Goal: Task Accomplishment & Management: Complete application form

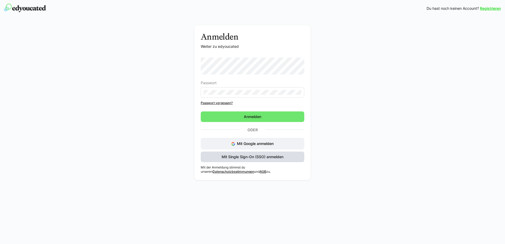
click at [263, 159] on span "Mit Single Sign-On (SSO) anmelden" at bounding box center [252, 156] width 63 height 5
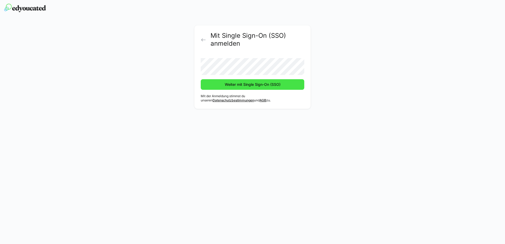
click at [281, 84] on span "Weiter mit Single Sign-On (SSO)" at bounding box center [252, 84] width 57 height 5
drag, startPoint x: 278, startPoint y: 85, endPoint x: 278, endPoint y: 92, distance: 6.9
click at [278, 86] on span "Weiter mit Single Sign-On (SSO)" at bounding box center [252, 84] width 57 height 5
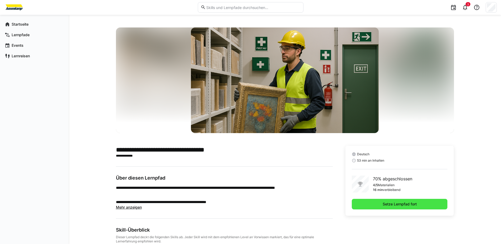
click at [431, 207] on span "Setze Lernpfad fort" at bounding box center [400, 204] width 96 height 11
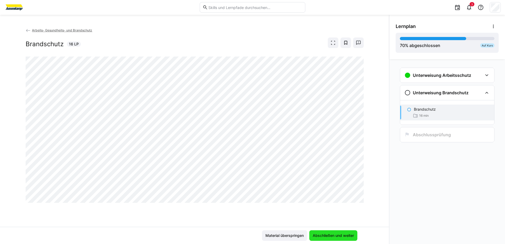
click at [334, 235] on span "Abschließen und weiter" at bounding box center [333, 235] width 43 height 5
click at [332, 235] on span "Abschließen und weiter" at bounding box center [333, 235] width 43 height 5
click at [341, 237] on span "Abschließen und weiter" at bounding box center [333, 235] width 43 height 5
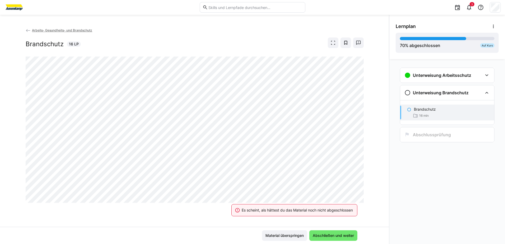
click at [307, 211] on div "Es scheint, als hättest du das Material noch nicht abgeschlossen" at bounding box center [297, 209] width 111 height 5
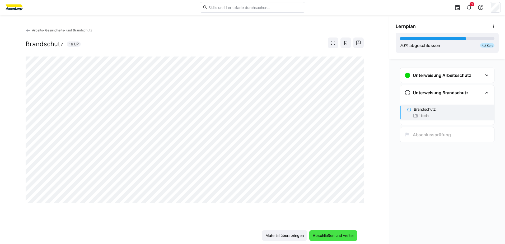
click at [341, 237] on span "Abschließen und weiter" at bounding box center [333, 235] width 43 height 5
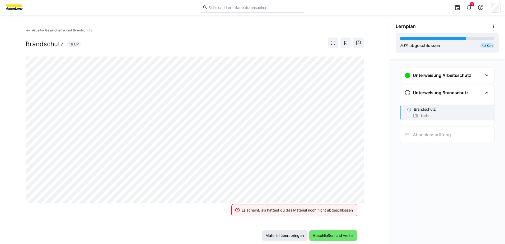
click at [290, 233] on span "Material überspringen" at bounding box center [285, 235] width 40 height 5
drag, startPoint x: 283, startPoint y: 235, endPoint x: 287, endPoint y: 235, distance: 4.2
click at [284, 235] on span "Material überspringen" at bounding box center [285, 235] width 40 height 5
click at [316, 209] on div "Es scheint, als hättest du das Material noch nicht abgeschlossen" at bounding box center [297, 209] width 111 height 5
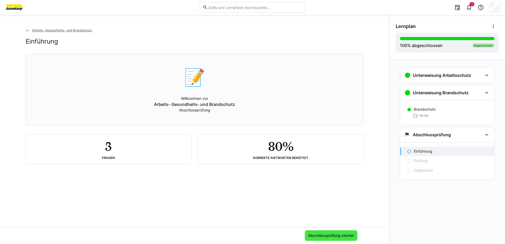
click at [312, 235] on span "Abschlussprüfung starten" at bounding box center [330, 235] width 47 height 5
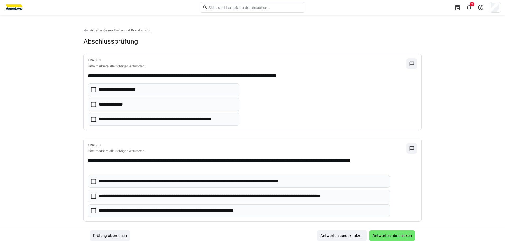
click at [91, 105] on icon at bounding box center [93, 104] width 5 height 5
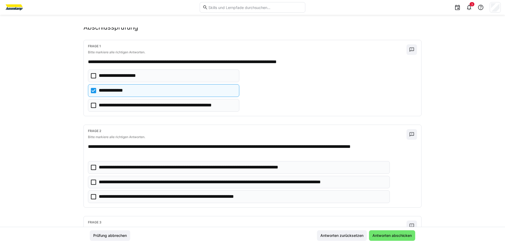
scroll to position [26, 0]
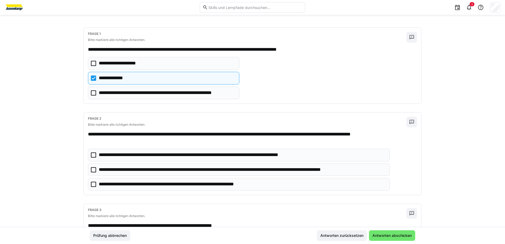
click at [93, 171] on icon at bounding box center [93, 169] width 5 height 5
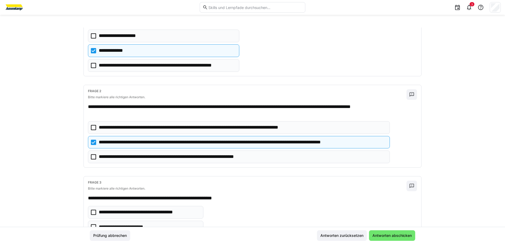
scroll to position [92, 0]
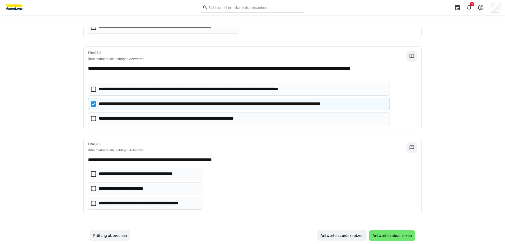
click at [89, 203] on eds-checkbox "**********" at bounding box center [145, 203] width 115 height 13
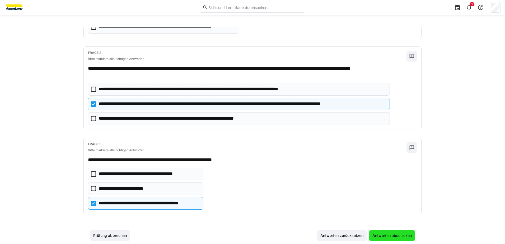
click at [400, 236] on span "Antworten abschicken" at bounding box center [391, 235] width 41 height 5
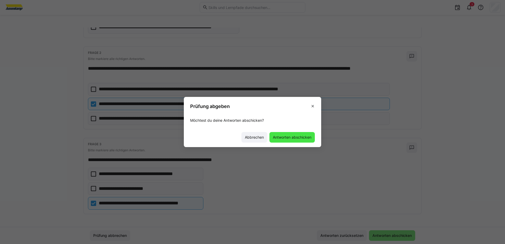
click at [295, 137] on span "Antworten abschicken" at bounding box center [292, 137] width 40 height 5
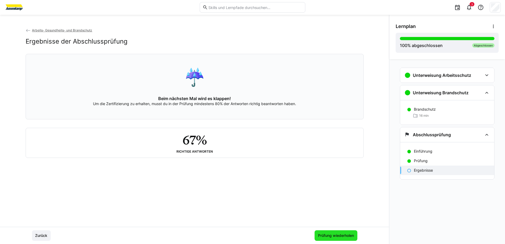
click at [349, 233] on span "Prüfung wiederholen" at bounding box center [335, 235] width 37 height 5
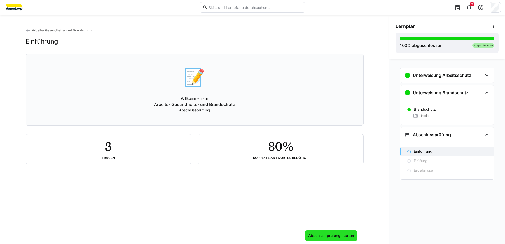
click at [324, 233] on span "Abschlussprüfung starten" at bounding box center [330, 235] width 47 height 5
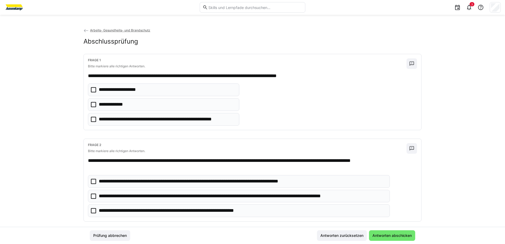
click at [92, 90] on icon at bounding box center [93, 89] width 5 height 5
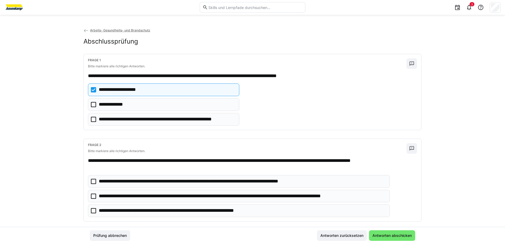
click at [92, 104] on icon at bounding box center [93, 104] width 5 height 5
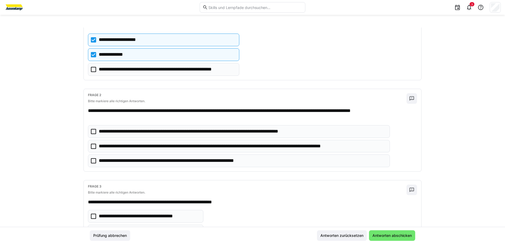
scroll to position [53, 0]
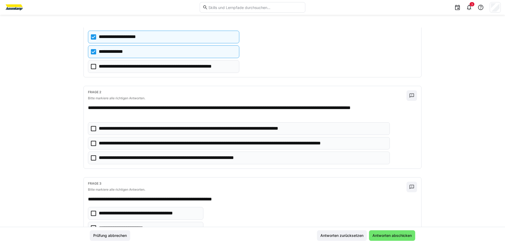
click at [92, 143] on icon at bounding box center [93, 143] width 5 height 5
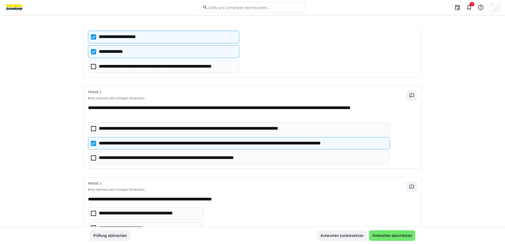
click at [91, 158] on icon at bounding box center [93, 157] width 5 height 5
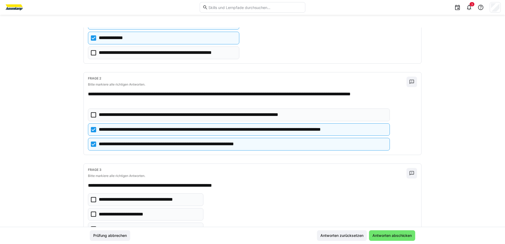
scroll to position [79, 0]
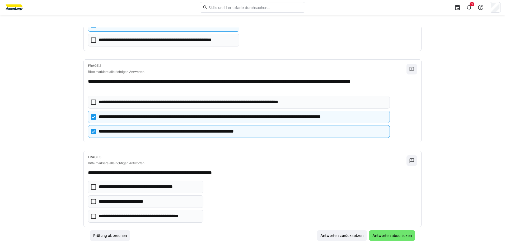
click at [92, 218] on icon at bounding box center [93, 216] width 5 height 5
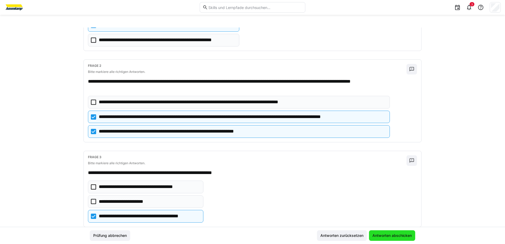
click at [401, 237] on span "Antworten abschicken" at bounding box center [391, 235] width 41 height 5
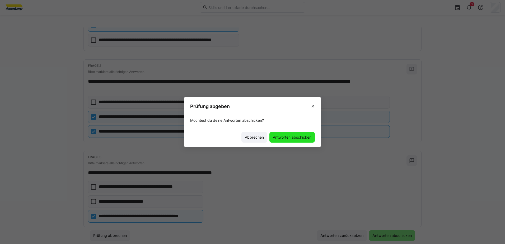
click at [291, 139] on span "Antworten abschicken" at bounding box center [292, 137] width 40 height 5
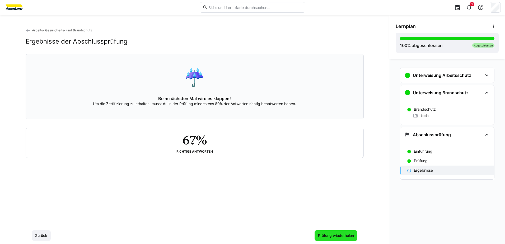
click at [345, 235] on span "Prüfung wiederholen" at bounding box center [335, 235] width 37 height 5
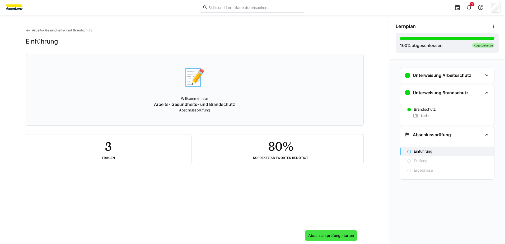
click at [349, 235] on span "Abschlussprüfung starten" at bounding box center [330, 235] width 47 height 5
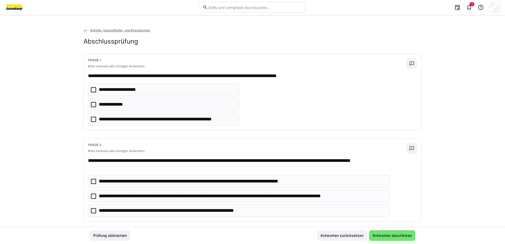
click at [92, 106] on icon at bounding box center [93, 104] width 5 height 5
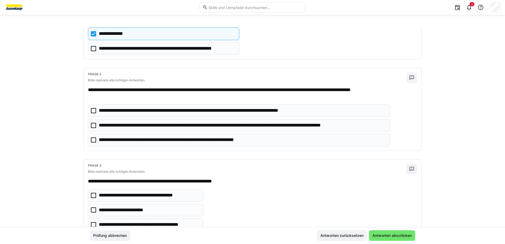
scroll to position [92, 0]
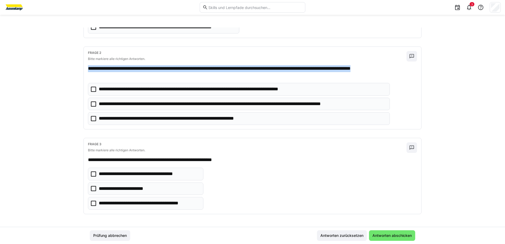
drag, startPoint x: 102, startPoint y: 75, endPoint x: 79, endPoint y: 68, distance: 24.1
click at [79, 68] on div "**********" at bounding box center [252, 126] width 505 height 199
copy p "**********"
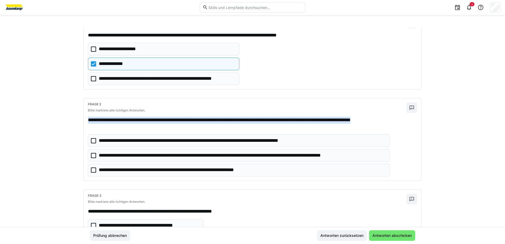
scroll to position [39, 0]
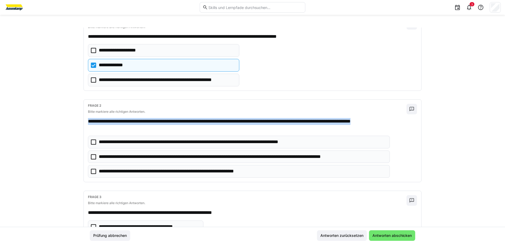
click at [89, 158] on eds-checkbox "**********" at bounding box center [239, 156] width 302 height 13
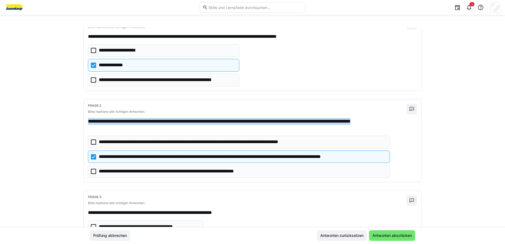
click at [91, 170] on icon at bounding box center [93, 171] width 5 height 5
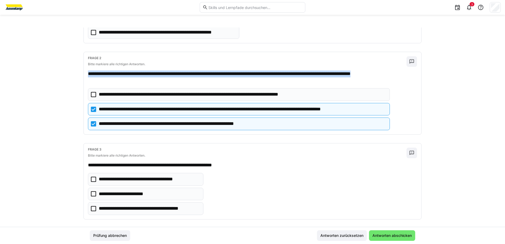
scroll to position [92, 0]
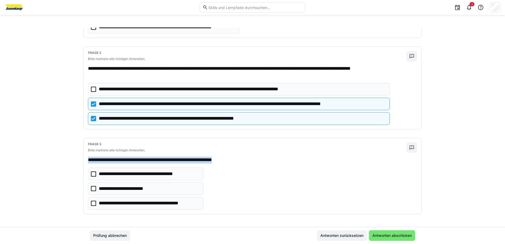
drag, startPoint x: 243, startPoint y: 160, endPoint x: 81, endPoint y: 154, distance: 161.6
click at [81, 154] on div "**********" at bounding box center [252, 126] width 505 height 199
copy p "**********"
click at [94, 204] on icon at bounding box center [93, 203] width 5 height 5
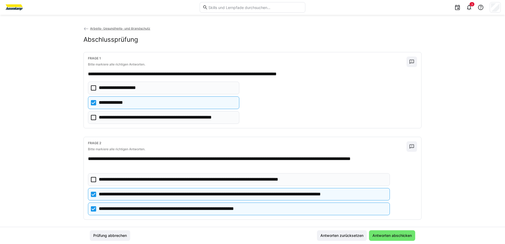
scroll to position [0, 0]
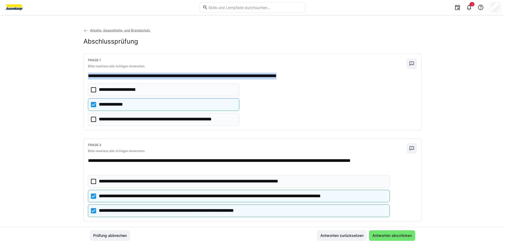
drag, startPoint x: 327, startPoint y: 76, endPoint x: 87, endPoint y: 76, distance: 239.7
click at [88, 76] on p "**********" at bounding box center [247, 76] width 318 height 7
copy p "**********"
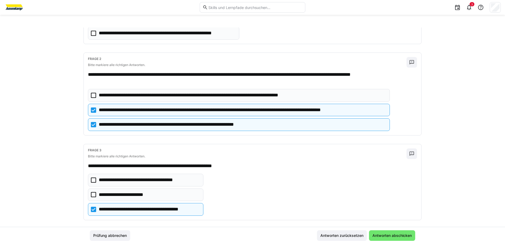
scroll to position [92, 0]
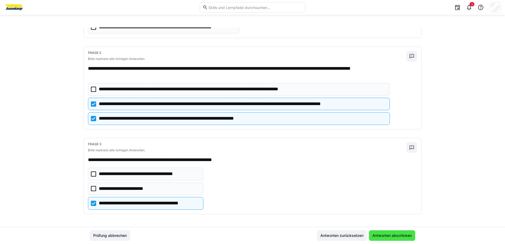
click at [407, 237] on span "Antworten abschicken" at bounding box center [391, 235] width 41 height 5
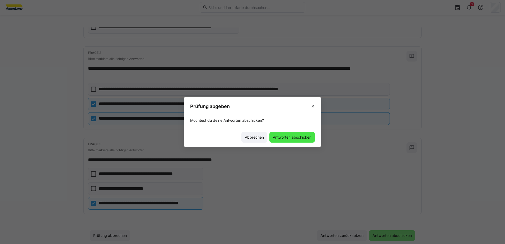
click at [293, 136] on span "Antworten abschicken" at bounding box center [292, 137] width 40 height 5
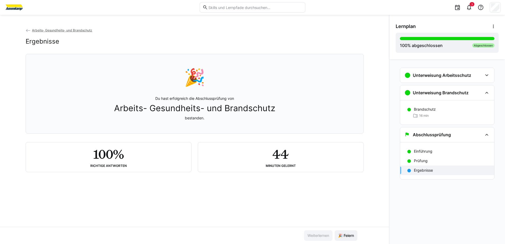
click at [412, 171] on div "Ergebnisse" at bounding box center [447, 171] width 94 height 10
click at [351, 237] on span "🎉 Feiern" at bounding box center [345, 235] width 17 height 5
click at [484, 77] on eds-icon at bounding box center [486, 75] width 6 height 6
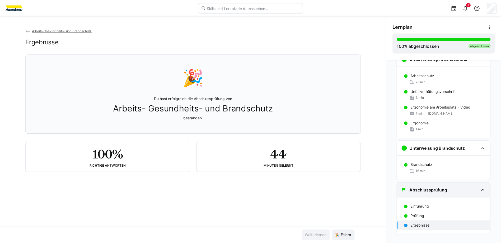
scroll to position [24, 0]
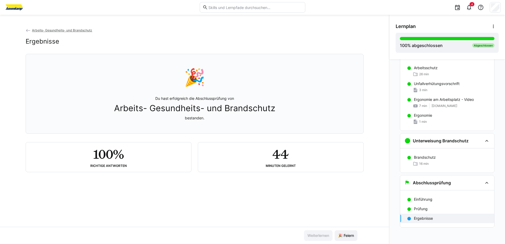
click at [423, 216] on p "Ergebnisse" at bounding box center [423, 218] width 19 height 5
click at [49, 30] on span "Arbeits- Gesundheits- und Brandschutz" at bounding box center [62, 30] width 60 height 4
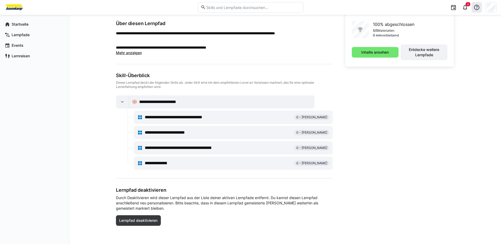
scroll to position [154, 0]
